Goal: Information Seeking & Learning: Find specific fact

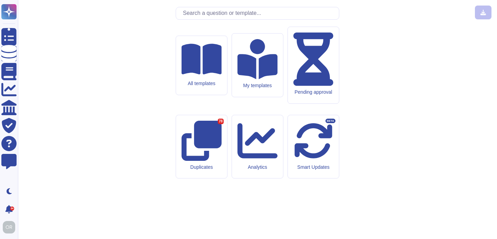
click at [188, 27] on div "Adobe Security knowledge base All templates My templates Pending approval Dupli…" at bounding box center [257, 120] width 468 height 228
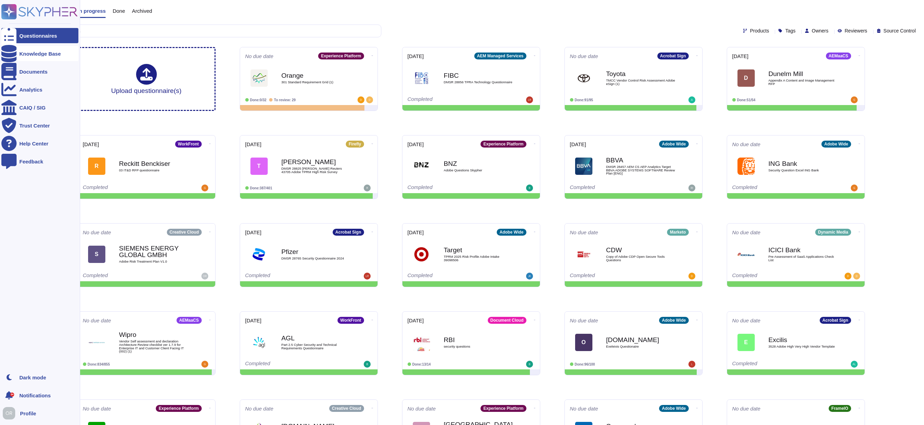
click at [12, 52] on icon at bounding box center [8, 53] width 15 height 17
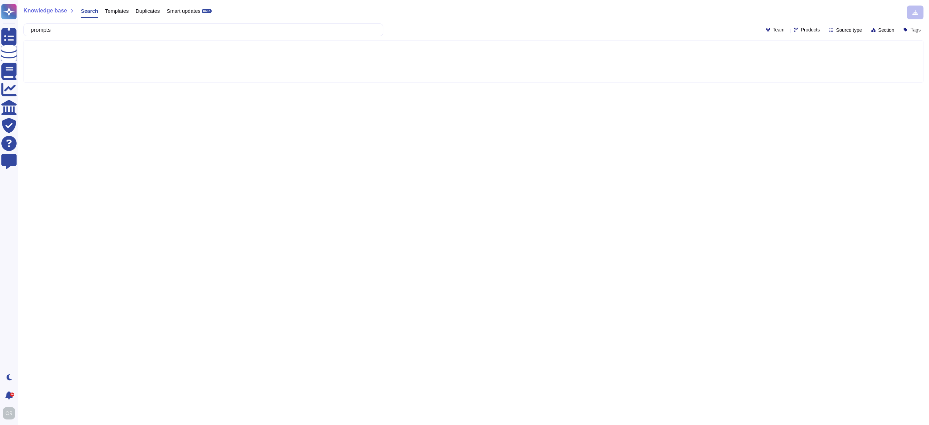
type input "prompts"
click at [801, 30] on span "Products" at bounding box center [810, 29] width 19 height 5
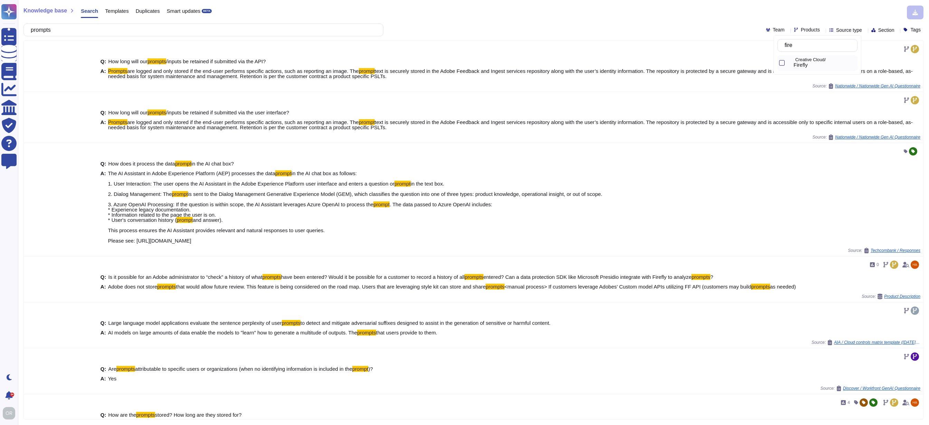
click at [801, 64] on span "Firefly" at bounding box center [801, 65] width 14 height 6
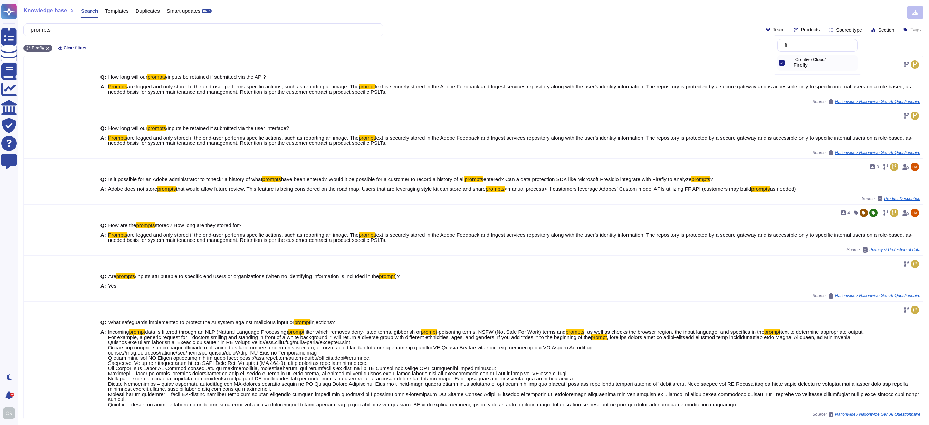
type input "f"
type input "creative"
click at [802, 65] on span "Creative Cloud" at bounding box center [811, 63] width 34 height 6
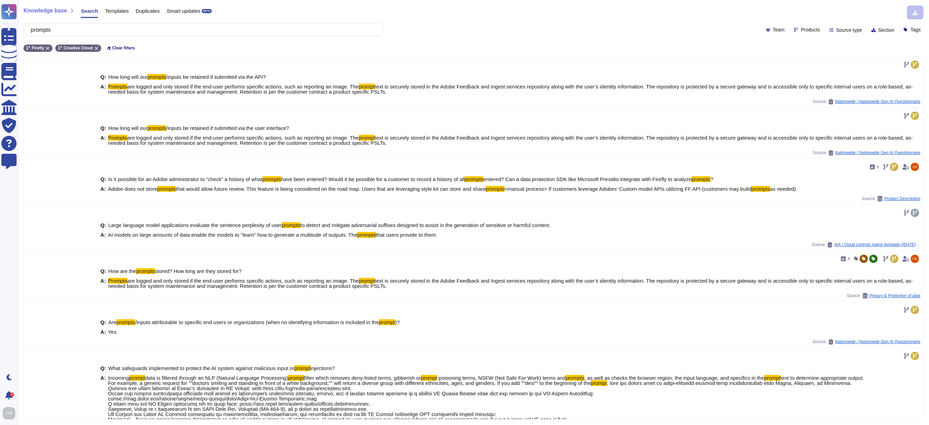
click at [471, 37] on div "Knowledge base Search Templates Duplicates Smart updates BETA prompts Team Prod…" at bounding box center [473, 212] width 911 height 425
click at [53, 31] on input "prompts" at bounding box center [201, 30] width 349 height 12
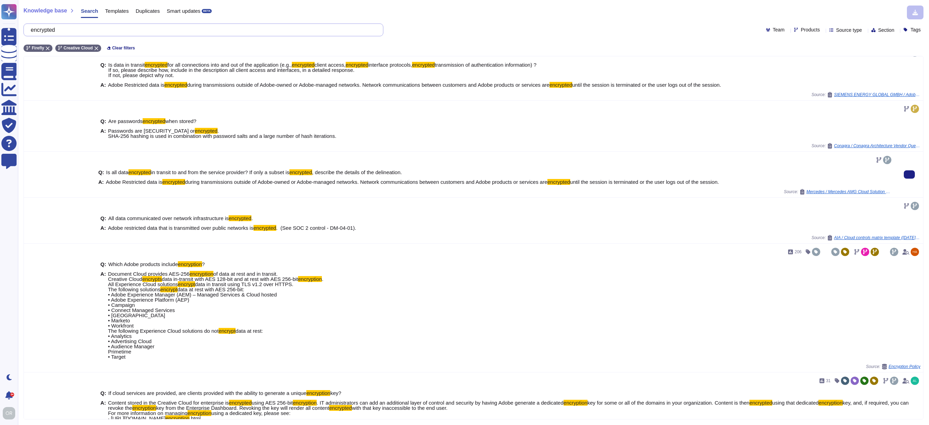
scroll to position [13, 0]
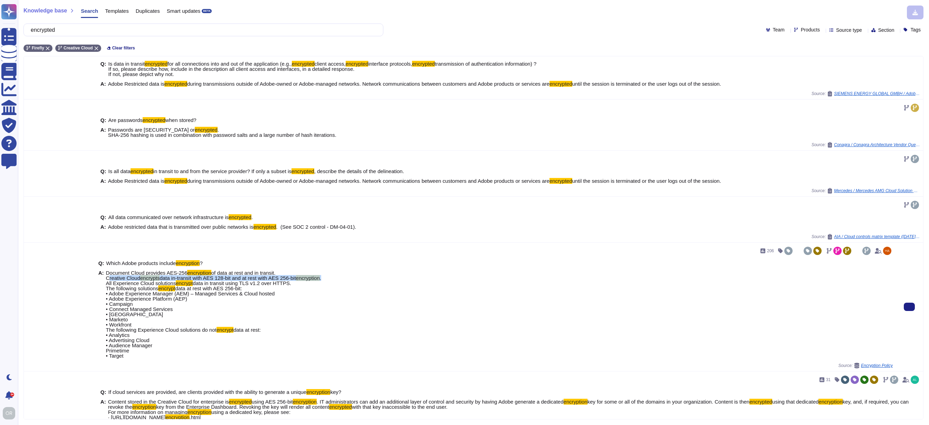
drag, startPoint x: 106, startPoint y: 279, endPoint x: 341, endPoint y: 277, distance: 234.9
click at [341, 277] on div "A: Document Cloud provides AES-256 encryption of data at rest and in transit. C…" at bounding box center [495, 314] width 795 height 88
copy span "Creative Cloud encrypts data in-transit with AES 128-bit and at rest with AES 2…"
click at [58, 29] on input "encrypted" at bounding box center [201, 30] width 349 height 12
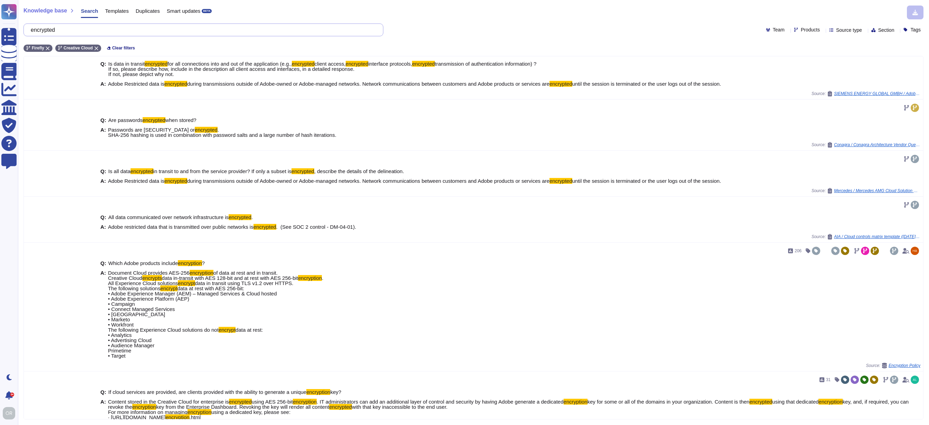
click at [58, 29] on input "encrypted" at bounding box center [201, 30] width 349 height 12
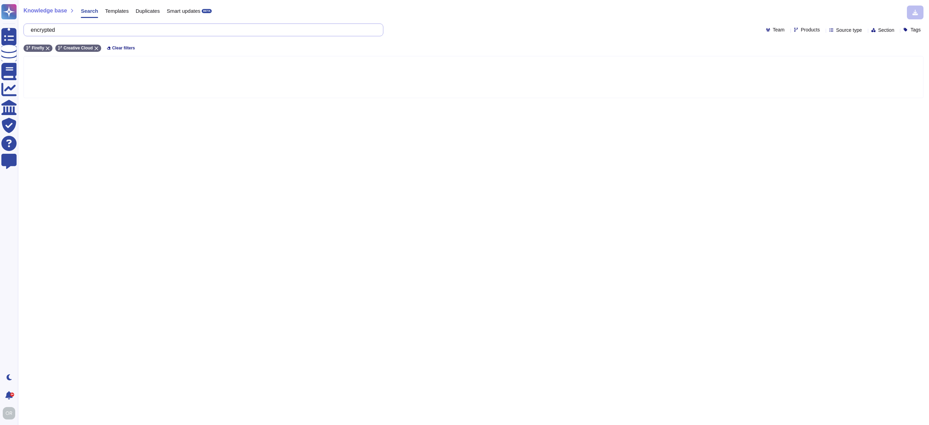
scroll to position [0, 0]
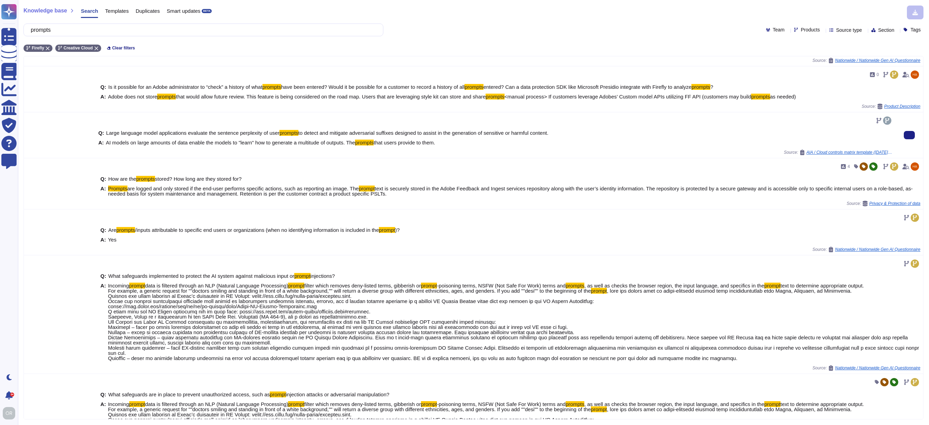
scroll to position [94, 0]
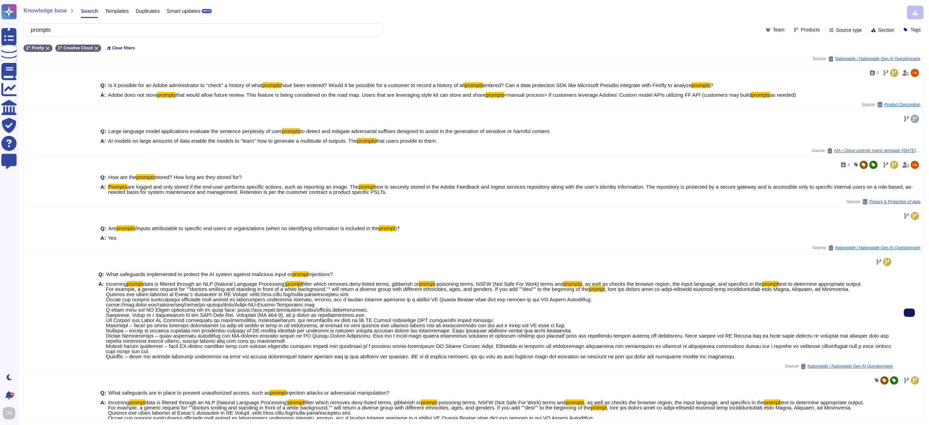
click at [910, 313] on icon at bounding box center [910, 313] width 0 height 0
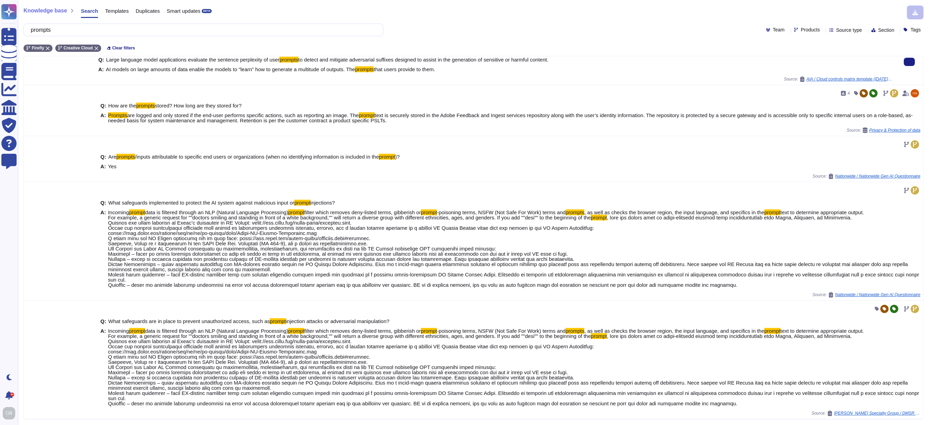
scroll to position [0, 0]
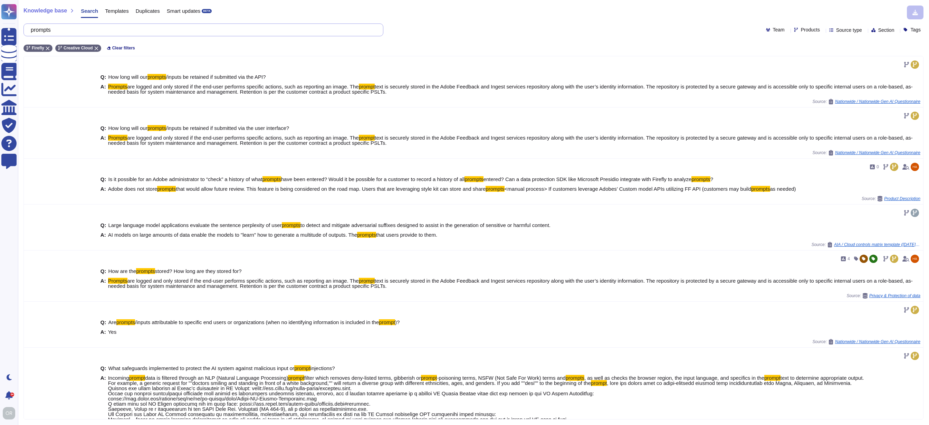
click at [55, 31] on input "prompts" at bounding box center [201, 30] width 349 height 12
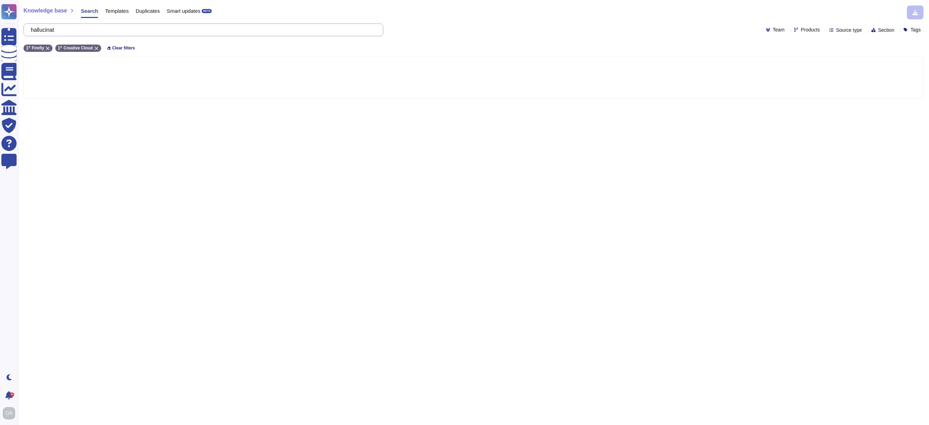
type input "hallucinate"
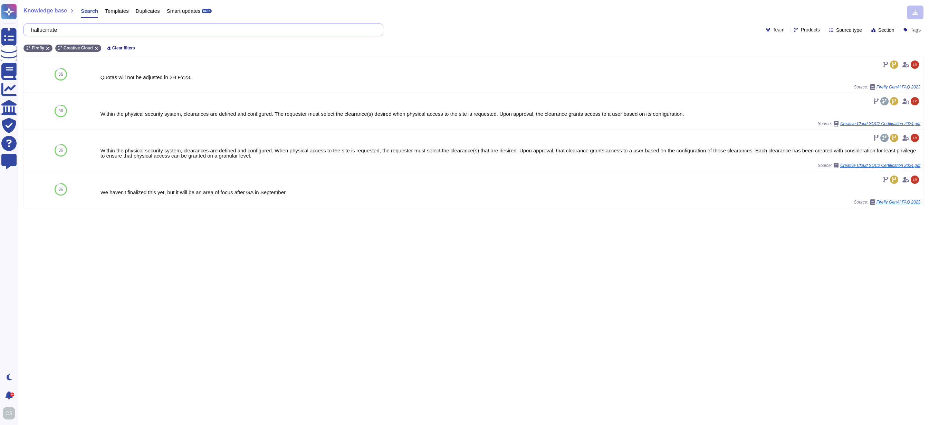
drag, startPoint x: 73, startPoint y: 30, endPoint x: 27, endPoint y: 30, distance: 45.9
click at [27, 30] on div "hallucinate" at bounding box center [203, 29] width 360 height 13
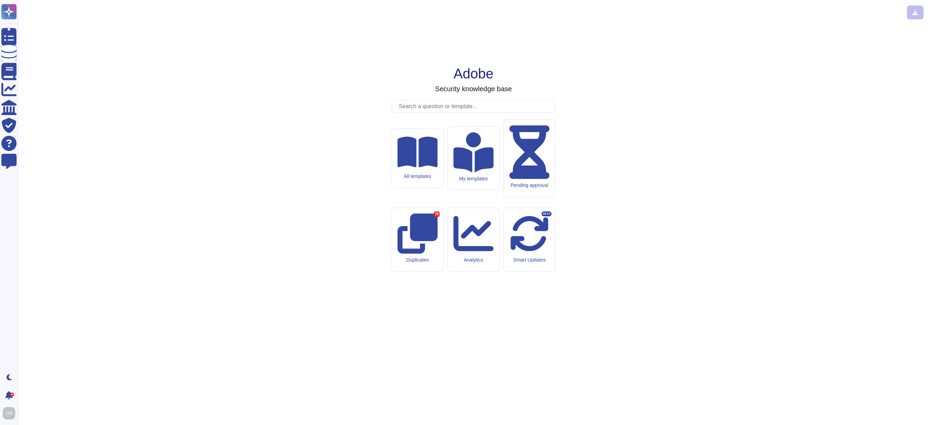
click at [434, 112] on input "text" at bounding box center [476, 106] width 160 height 12
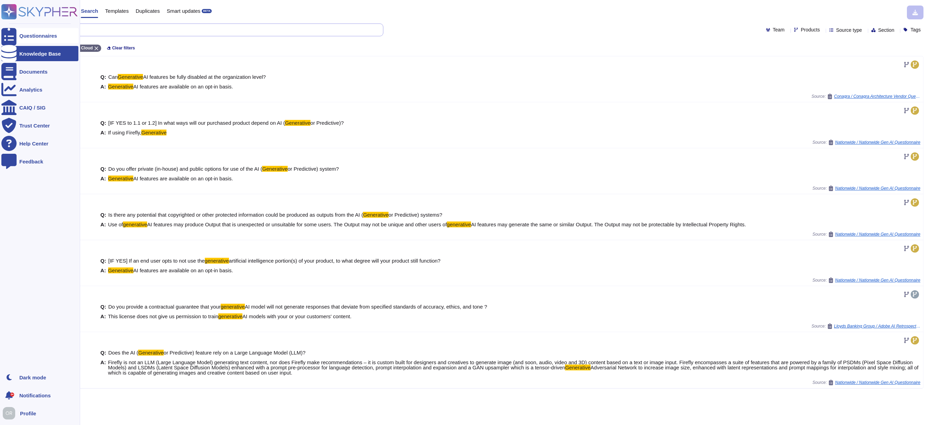
drag, startPoint x: 75, startPoint y: 30, endPoint x: 12, endPoint y: 30, distance: 62.9
click at [12, 30] on div "Questionnaires Knowledge Base Documents Analytics CAIQ / SIG Trust Center Help …" at bounding box center [464, 212] width 929 height 425
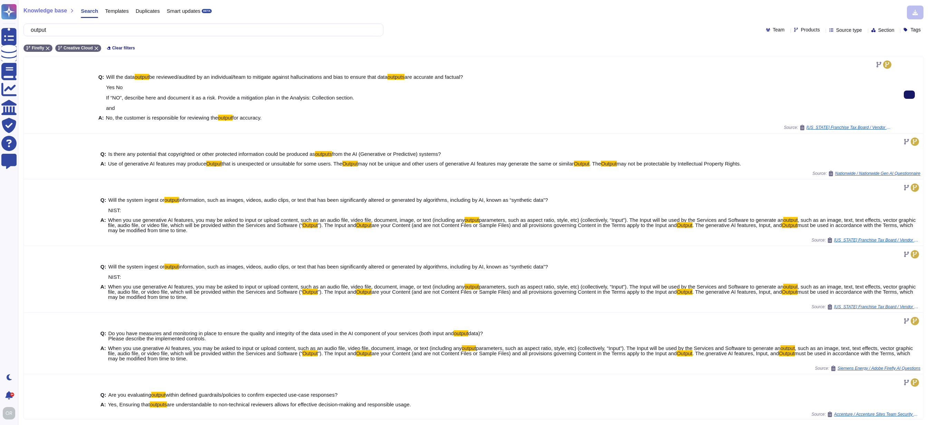
click at [49, 30] on input "output" at bounding box center [201, 30] width 349 height 12
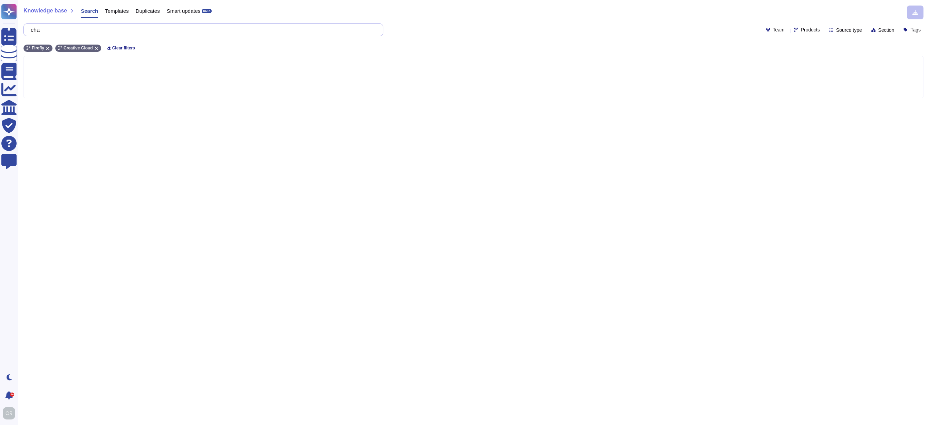
type input "ch"
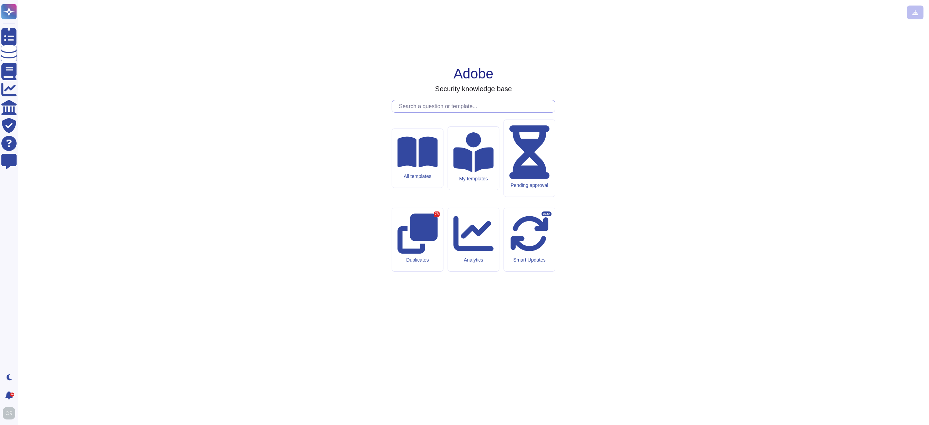
click at [450, 112] on input "text" at bounding box center [476, 106] width 160 height 12
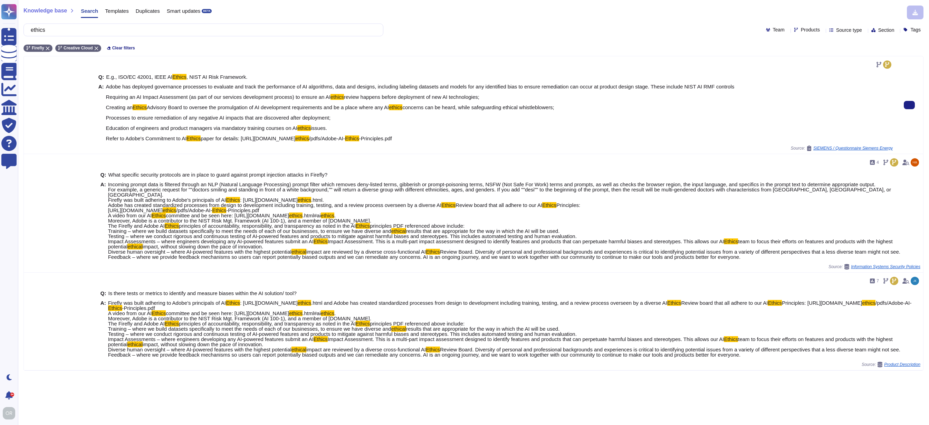
click at [172, 122] on span "Adobe has deployed governance processes to evaluate and track the performance o…" at bounding box center [420, 112] width 629 height 57
click at [193, 116] on span "concerns can be heard, while safeguarding ethical whistleblowers; Processes to …" at bounding box center [330, 117] width 448 height 27
click at [904, 104] on button at bounding box center [909, 105] width 11 height 8
click at [129, 140] on span "issues. Refer to Adobe's Commitment to AI" at bounding box center [216, 133] width 221 height 16
drag, startPoint x: 105, startPoint y: 138, endPoint x: 470, endPoint y: 137, distance: 365.1
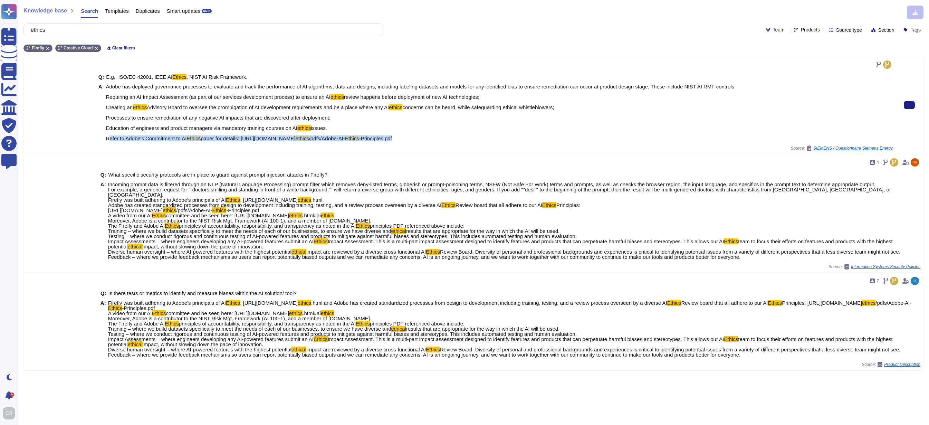
click at [470, 137] on div "A: Adobe has deployed governance processes to evaluate and track the performanc…" at bounding box center [495, 112] width 795 height 57
copy span "Refer to Adobe's Commitment to AI Ethics paper for details: https://www.adobe.c…"
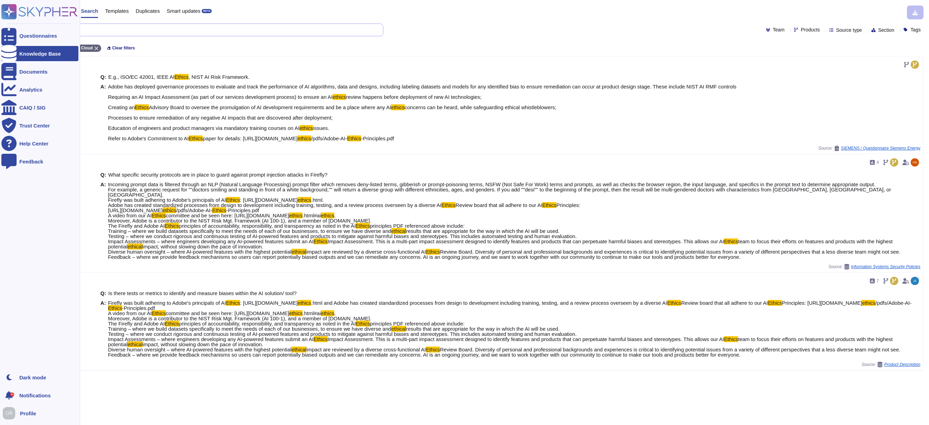
drag, startPoint x: 68, startPoint y: 29, endPoint x: 18, endPoint y: 30, distance: 50.1
click at [18, 30] on div "Questionnaires Knowledge Base Documents Analytics CAIQ / SIG Trust Center Help …" at bounding box center [464, 212] width 929 height 425
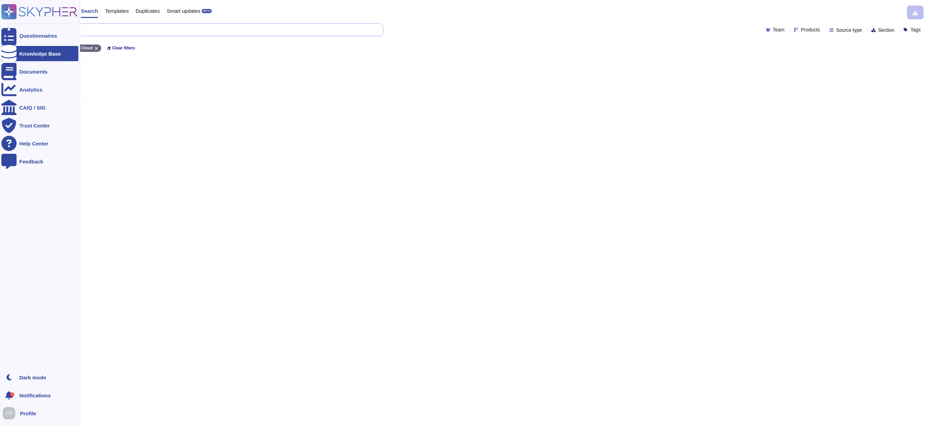
type input "PII"
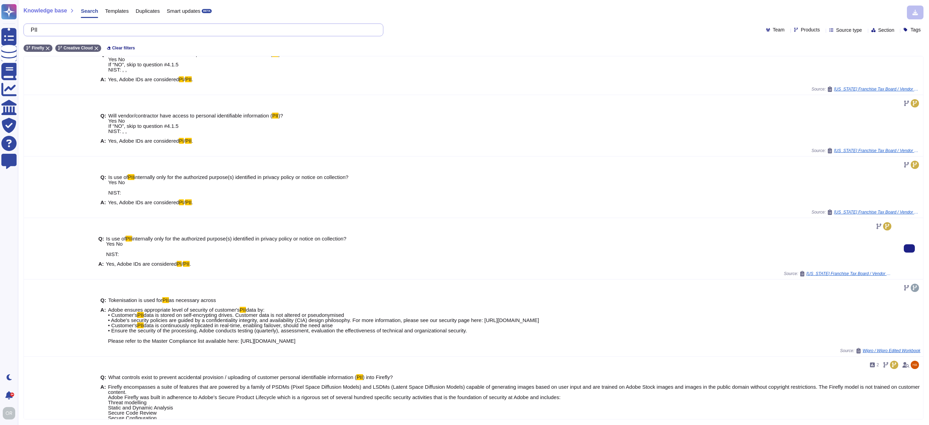
scroll to position [167, 0]
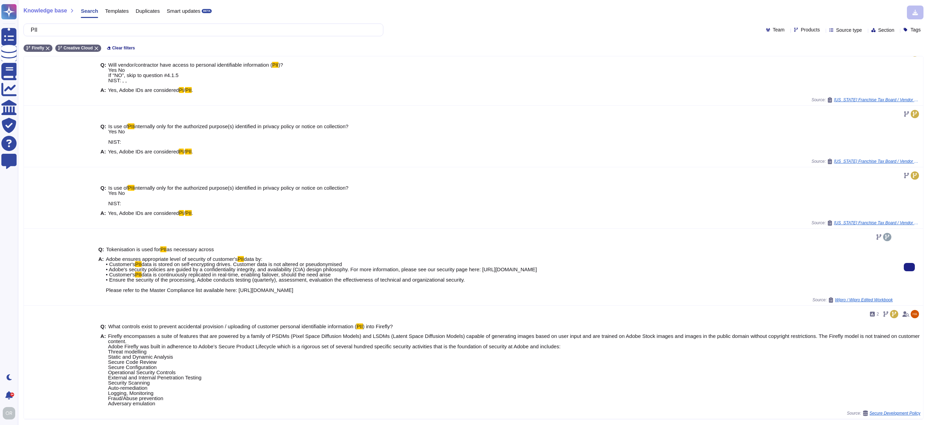
drag, startPoint x: 107, startPoint y: 259, endPoint x: 394, endPoint y: 292, distance: 288.5
click at [394, 292] on span "Adobe ensures appropriate level of security of customer's PII data by: • Custom…" at bounding box center [321, 274] width 431 height 36
copy span "dobe ensures appropriate level of security of customer's PII data by: • Custome…"
drag, startPoint x: 49, startPoint y: 29, endPoint x: 27, endPoint y: 30, distance: 22.1
click at [27, 30] on div "PII" at bounding box center [203, 29] width 360 height 13
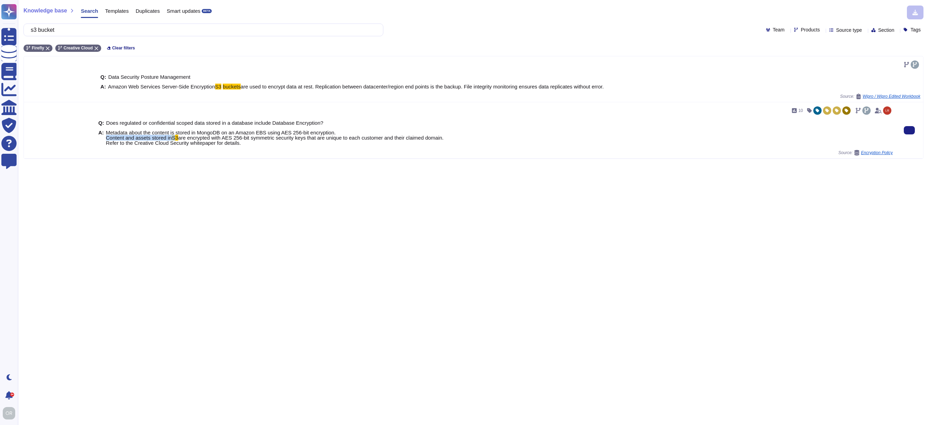
drag, startPoint x: 106, startPoint y: 137, endPoint x: 177, endPoint y: 137, distance: 70.5
click at [177, 137] on span "Metadata about the content is stored in MongoDB on an Amazon EBS using AES 256-…" at bounding box center [275, 138] width 338 height 16
click at [346, 138] on span "are encrypted with AES 256-bit symmetric security keys that are unique to each …" at bounding box center [275, 140] width 338 height 11
drag, startPoint x: 45, startPoint y: 27, endPoint x: 36, endPoint y: 27, distance: 8.7
click at [36, 27] on input "s3 bucket" at bounding box center [201, 30] width 349 height 12
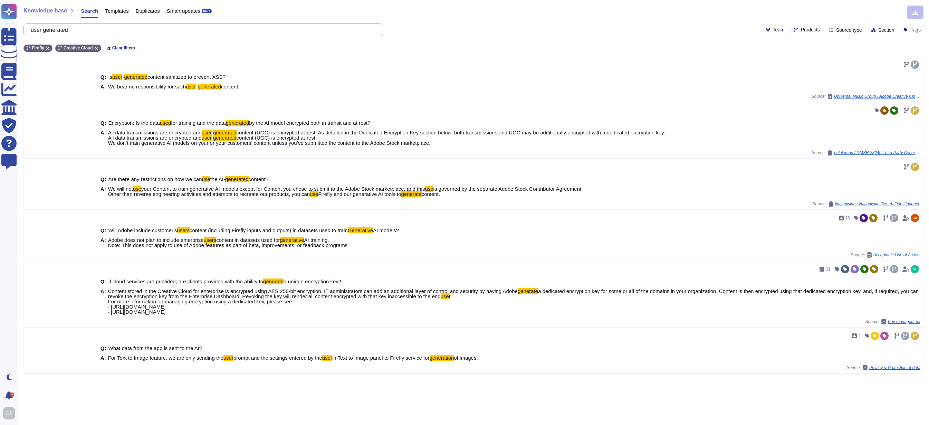
drag, startPoint x: 91, startPoint y: 32, endPoint x: 33, endPoint y: 26, distance: 57.7
click at [33, 26] on div "user generated" at bounding box center [203, 29] width 360 height 13
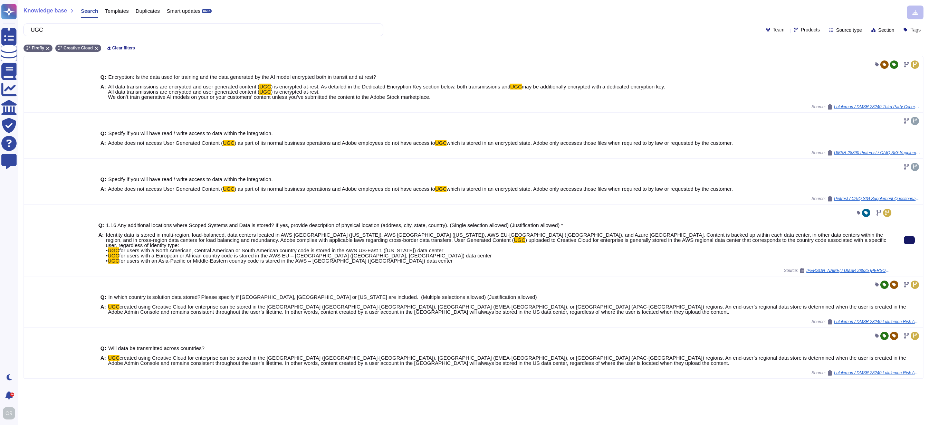
type input "UGC"
click at [910, 240] on icon at bounding box center [910, 240] width 0 height 0
